Goal: Task Accomplishment & Management: Complete application form

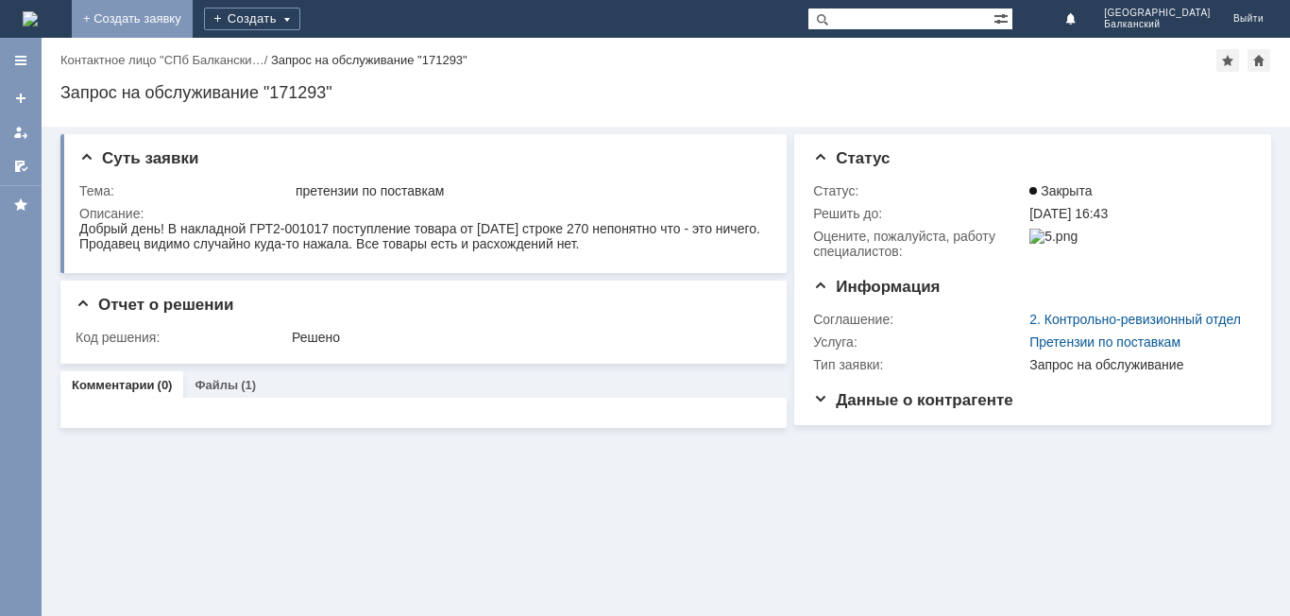
click at [193, 8] on link "+ Создать заявку" at bounding box center [132, 19] width 121 height 38
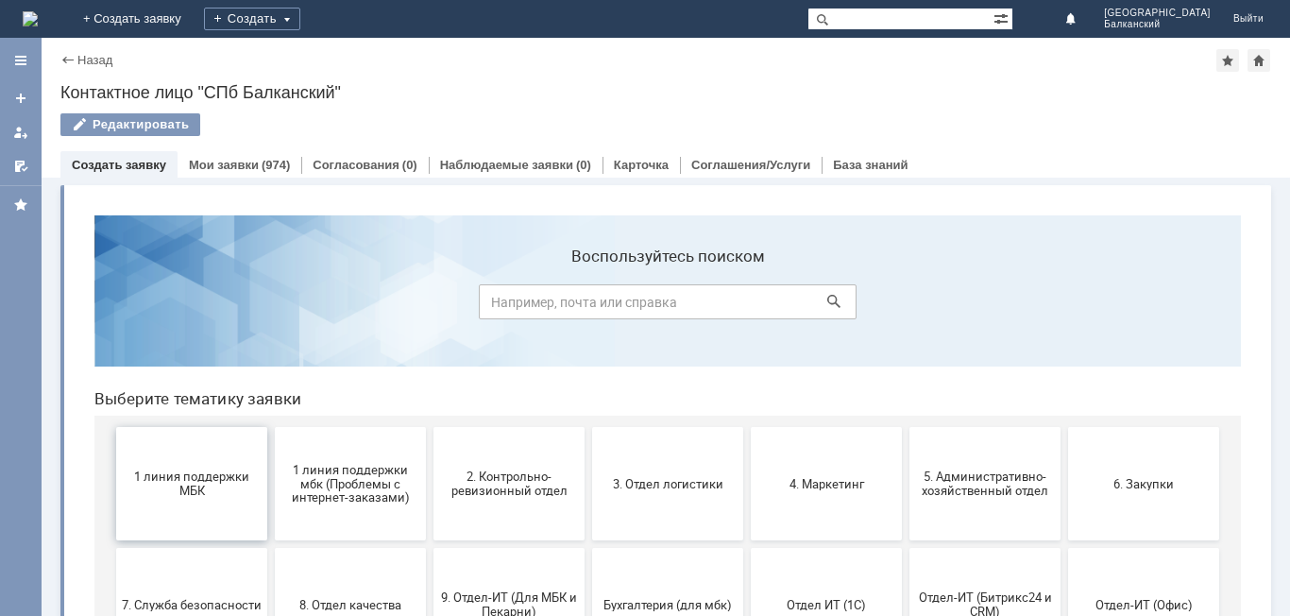
click at [164, 482] on span "1 линия поддержки МБК" at bounding box center [192, 483] width 140 height 28
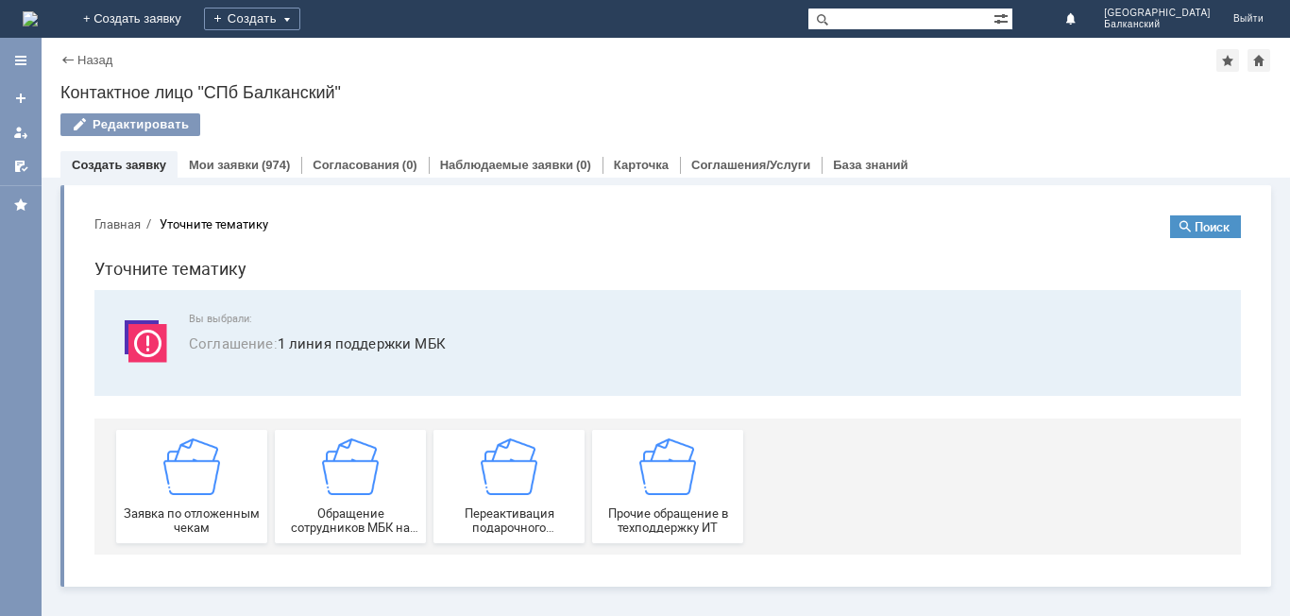
click at [164, 482] on img at bounding box center [191, 466] width 57 height 57
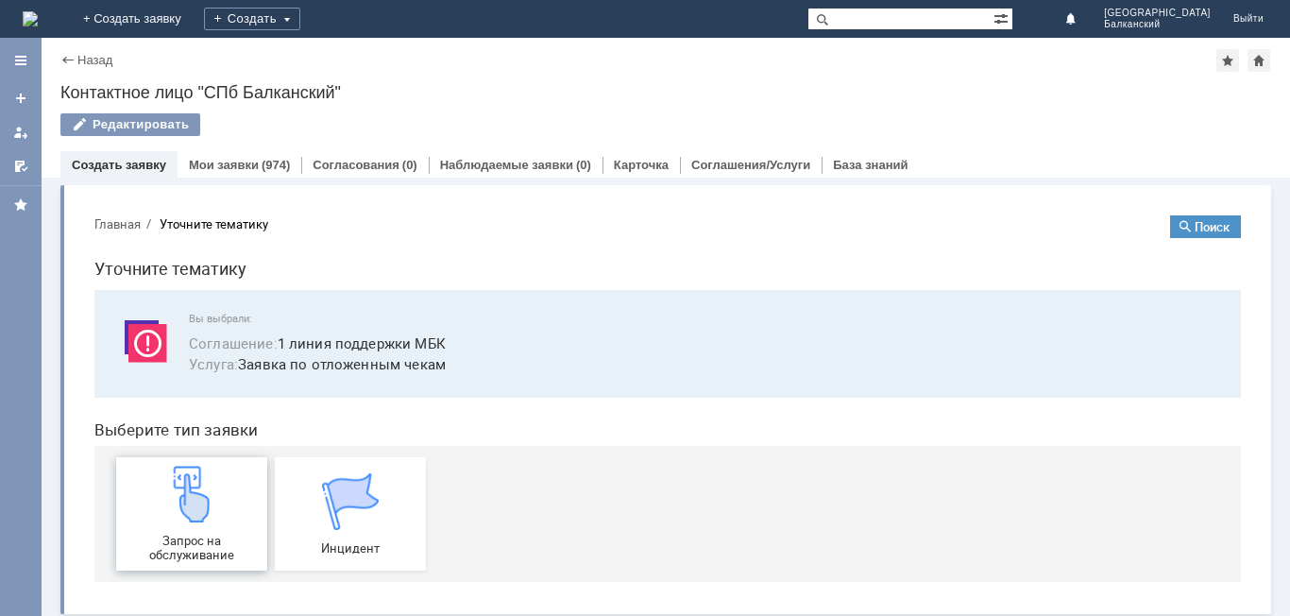
click at [169, 512] on img at bounding box center [191, 493] width 57 height 57
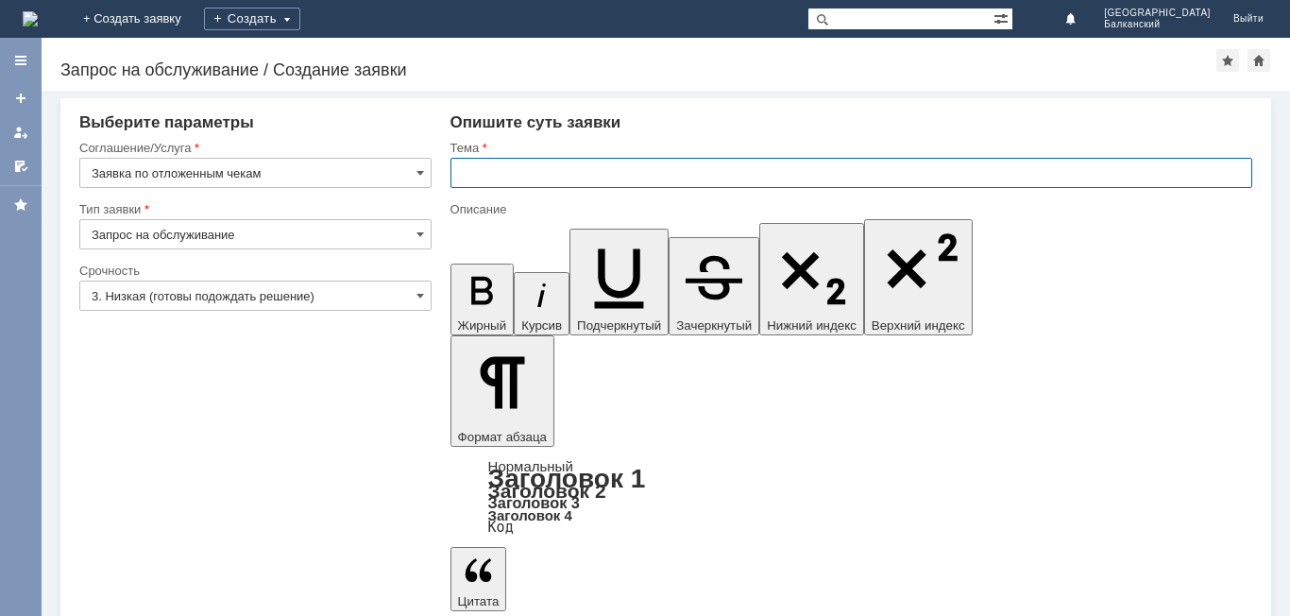
click at [467, 163] on input "text" at bounding box center [851, 173] width 802 height 30
type input "отложенные чеки"
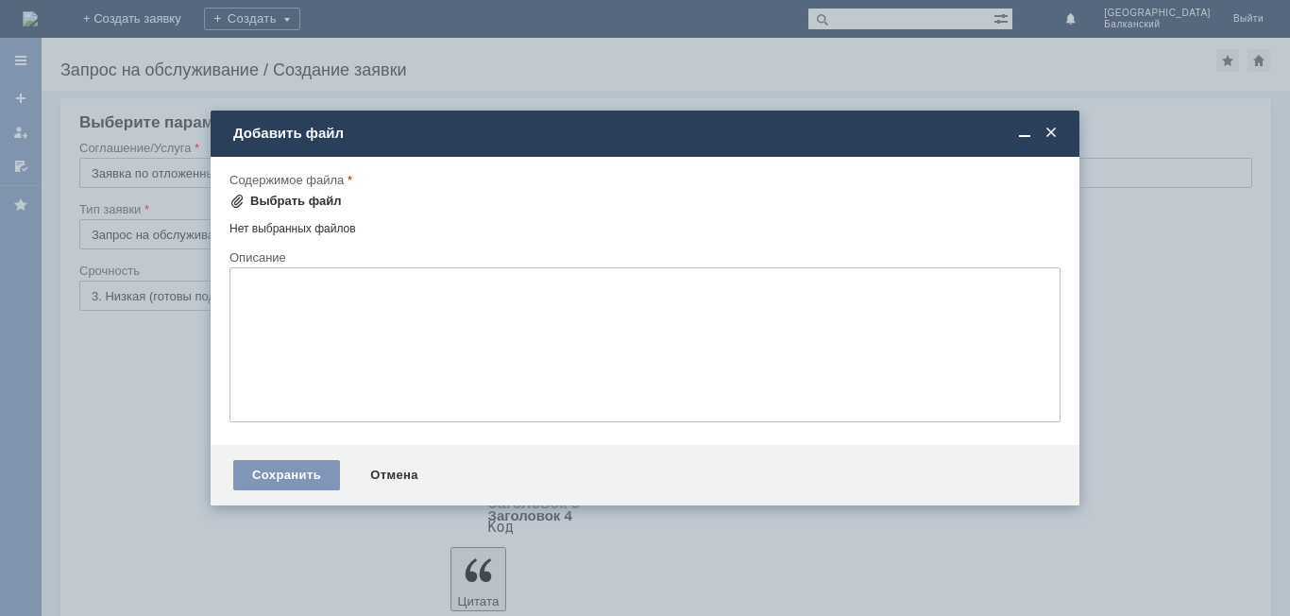
click at [239, 197] on span at bounding box center [236, 201] width 15 height 15
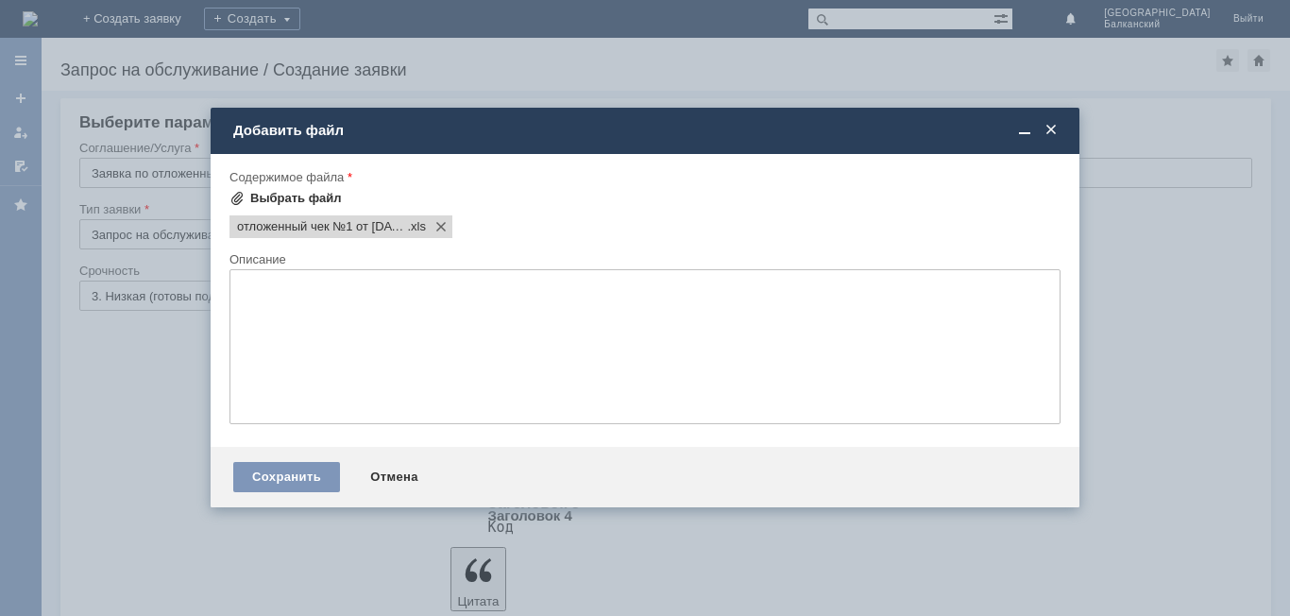
click at [243, 195] on span at bounding box center [236, 198] width 15 height 15
click at [254, 279] on textarea at bounding box center [644, 346] width 831 height 155
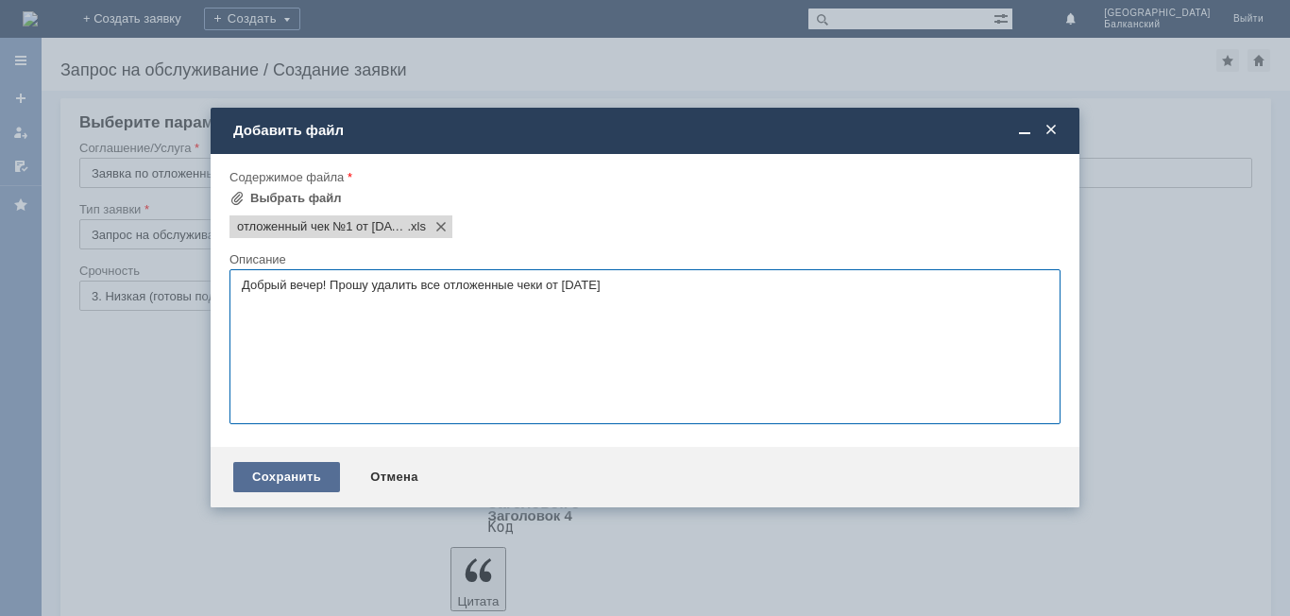
type textarea "Добрый вечер! Прошу удалить все отложенные чеки от [DATE]"
click at [317, 473] on div "Сохранить" at bounding box center [286, 477] width 107 height 30
